Goal: Information Seeking & Learning: Learn about a topic

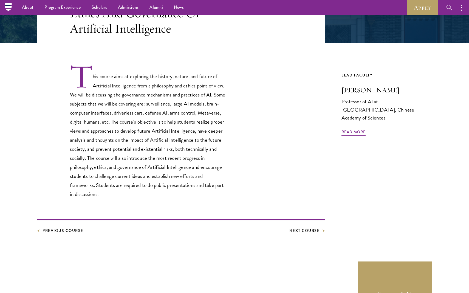
scroll to position [137, 0]
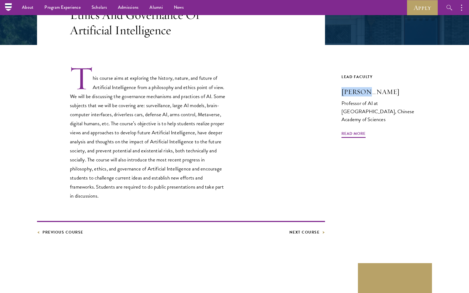
drag, startPoint x: 340, startPoint y: 80, endPoint x: 365, endPoint y: 81, distance: 24.4
click at [365, 81] on div "Elective Ethics And Governance Of Artificial Intelligence Previous Course Next …" at bounding box center [234, 105] width 395 height 262
copy h3 "Zeng Yi"
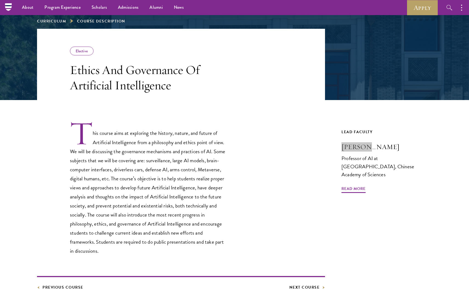
scroll to position [47, 0]
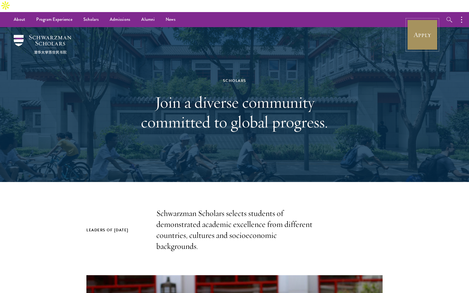
click at [418, 32] on link "Apply" at bounding box center [422, 34] width 31 height 31
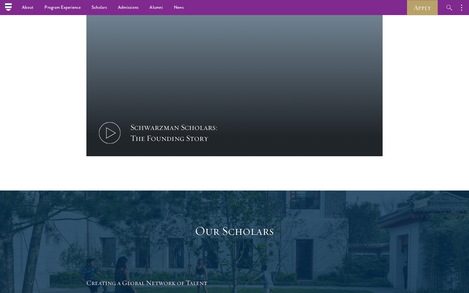
scroll to position [716, 0]
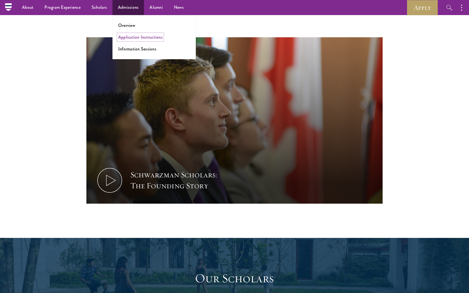
click at [144, 36] on link "Application Instructions" at bounding box center [140, 37] width 44 height 6
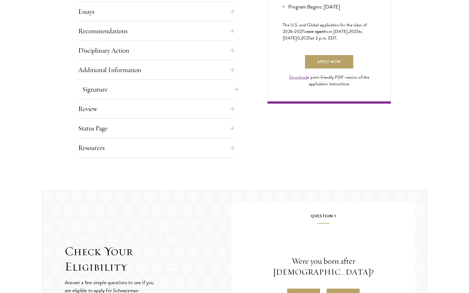
scroll to position [402, 0]
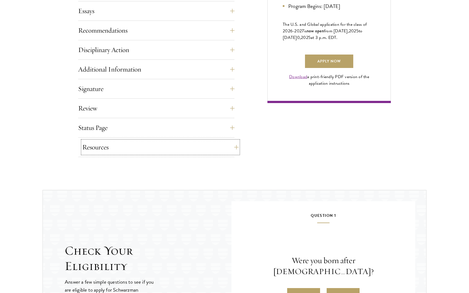
click at [181, 141] on button "Resources" at bounding box center [160, 147] width 156 height 13
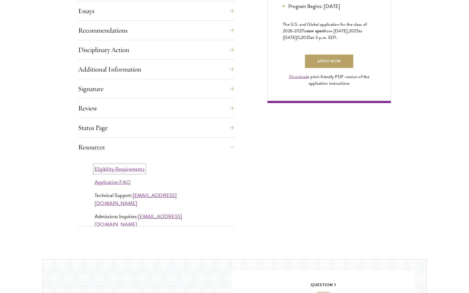
click at [143, 165] on link "Eligibility Requirements" at bounding box center [120, 169] width 50 height 8
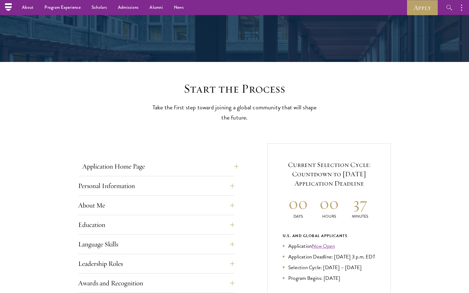
scroll to position [85, 0]
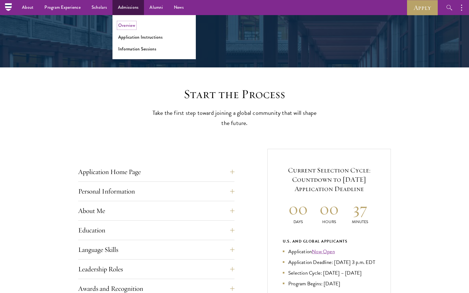
click at [126, 27] on link "Overview" at bounding box center [126, 25] width 17 height 6
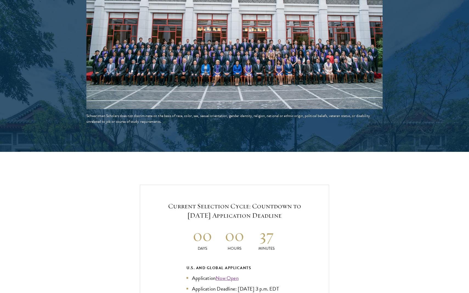
scroll to position [1017, 0]
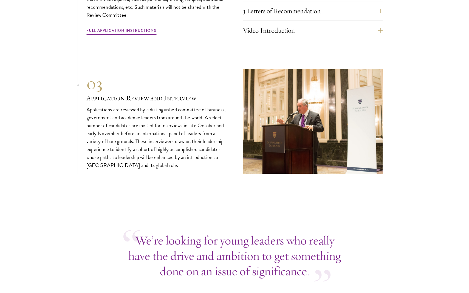
scroll to position [1917, 0]
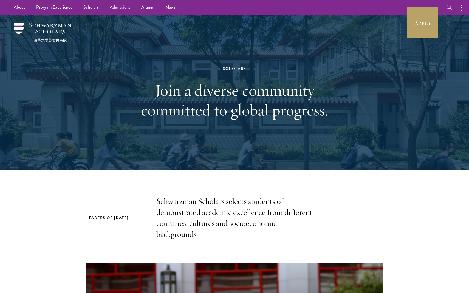
click at [0, 0] on li "Overview" at bounding box center [0, 0] width 0 height 0
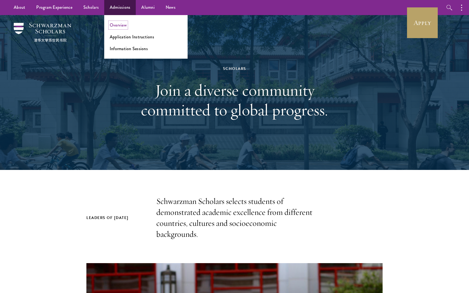
click at [118, 25] on link "Overview" at bounding box center [118, 25] width 17 height 6
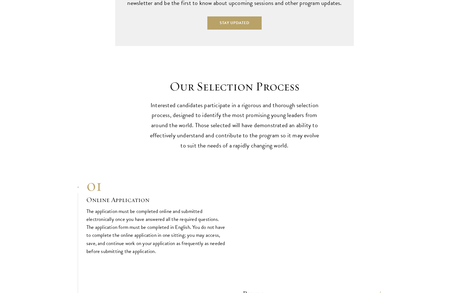
scroll to position [1582, 0]
